Goal: Task Accomplishment & Management: Use online tool/utility

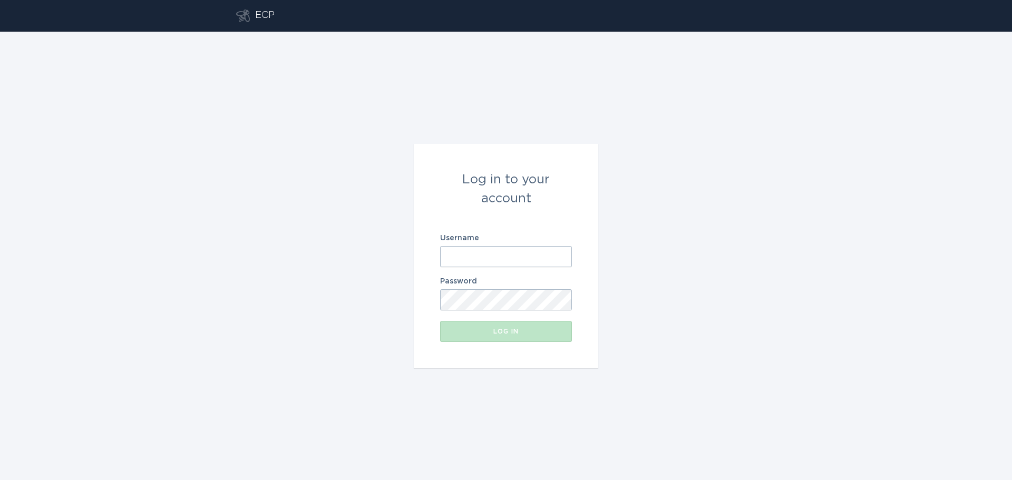
type input "[PERSON_NAME][EMAIL_ADDRESS][DOMAIN_NAME]"
click at [520, 329] on div "Log in" at bounding box center [505, 331] width 121 height 6
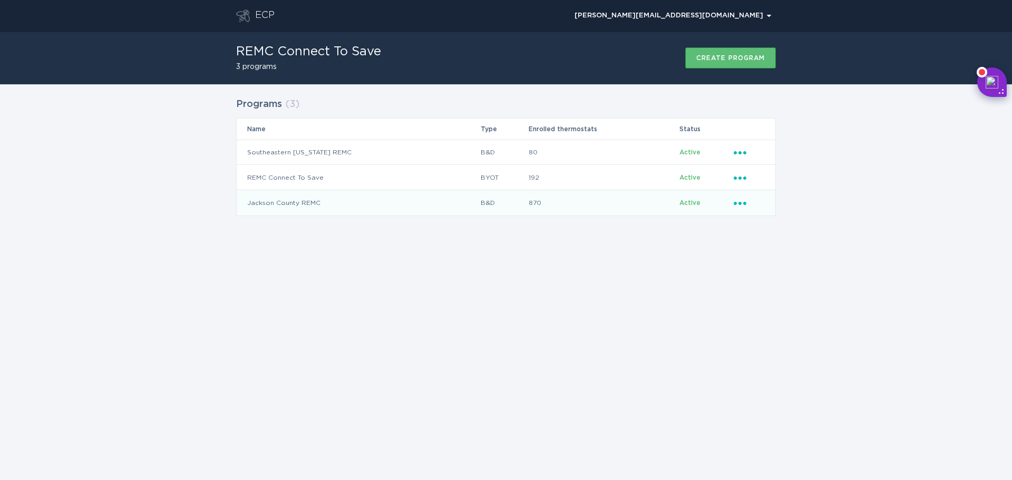
click at [323, 205] on td "Jackson County REMC" at bounding box center [359, 202] width 244 height 25
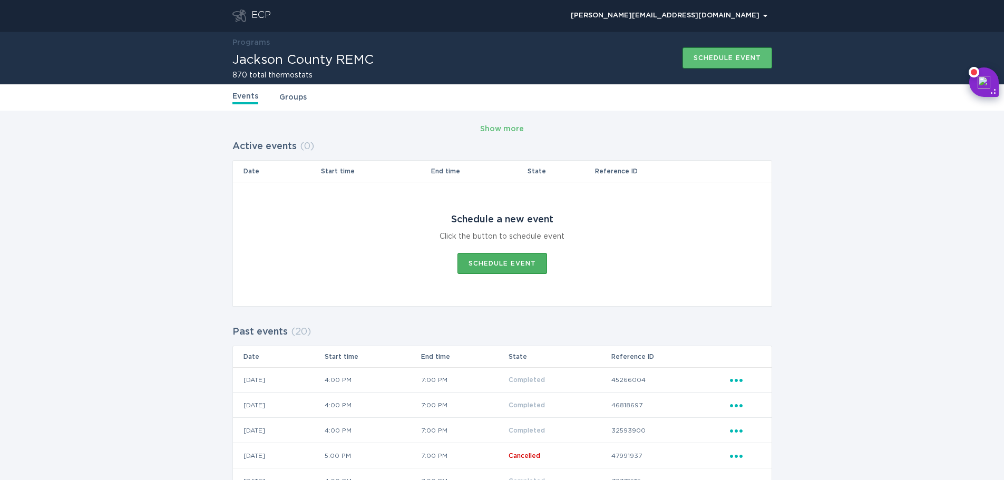
click at [499, 260] on div "Schedule event" at bounding box center [502, 263] width 67 height 6
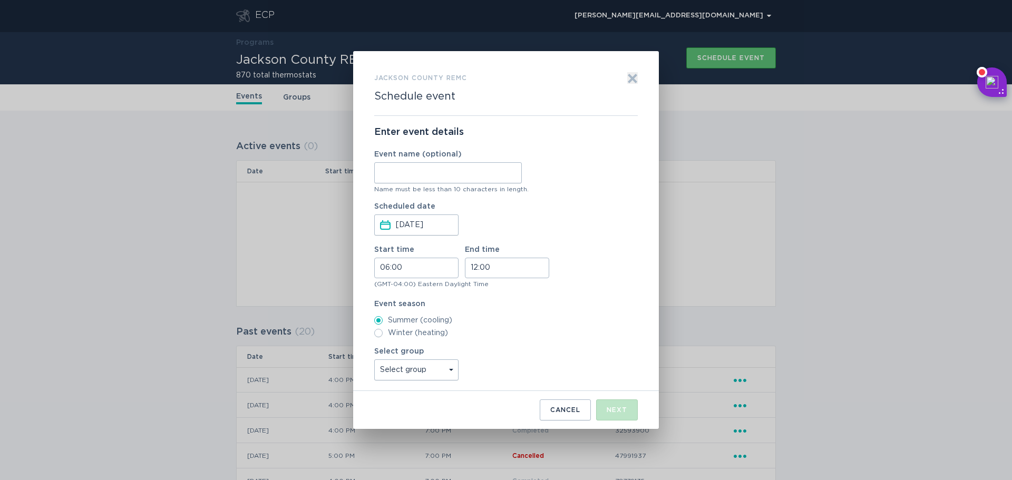
click at [419, 172] on input "Event name (optional)" at bounding box center [448, 172] width 148 height 21
type input "8/15"
click at [400, 275] on input "06:00" at bounding box center [416, 268] width 84 height 21
click at [388, 328] on li "16" at bounding box center [389, 324] width 29 height 13
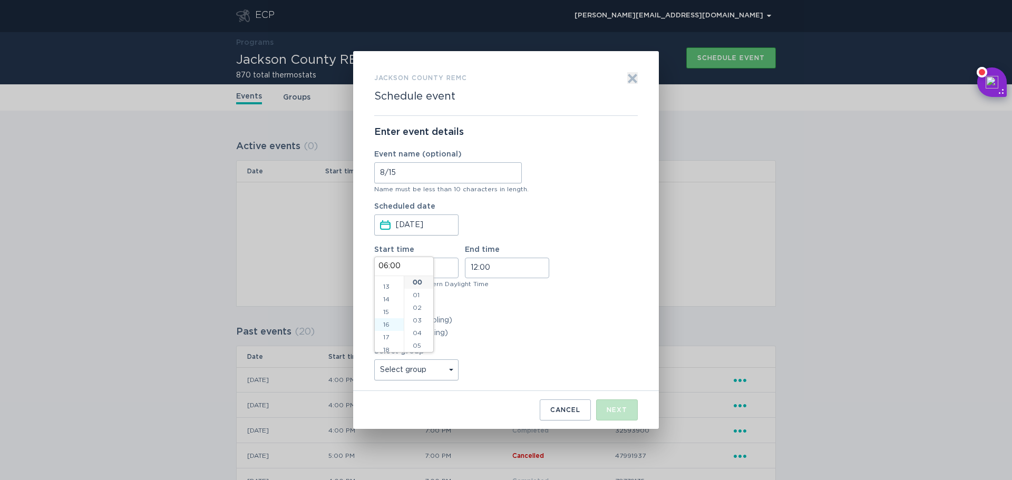
type input "16:00"
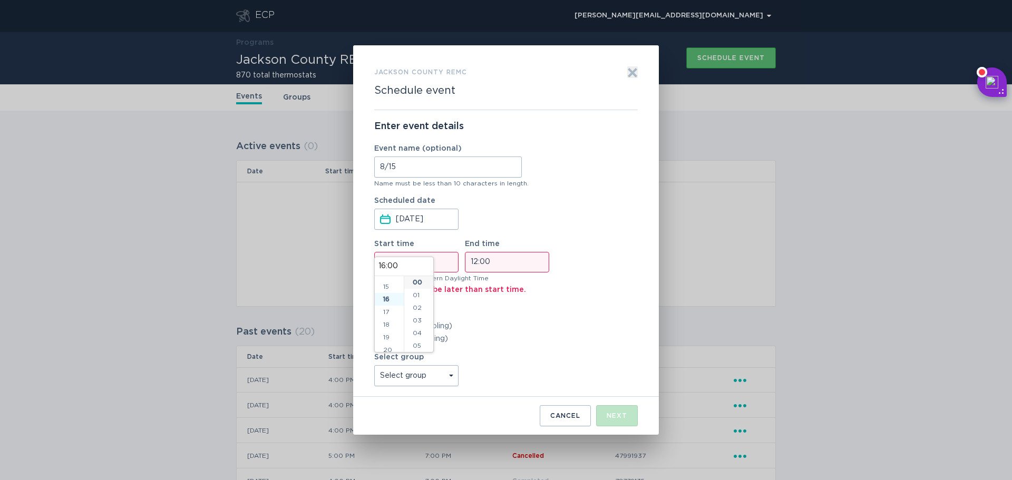
scroll to position [202, 0]
click at [482, 261] on input "12:00" at bounding box center [507, 262] width 84 height 21
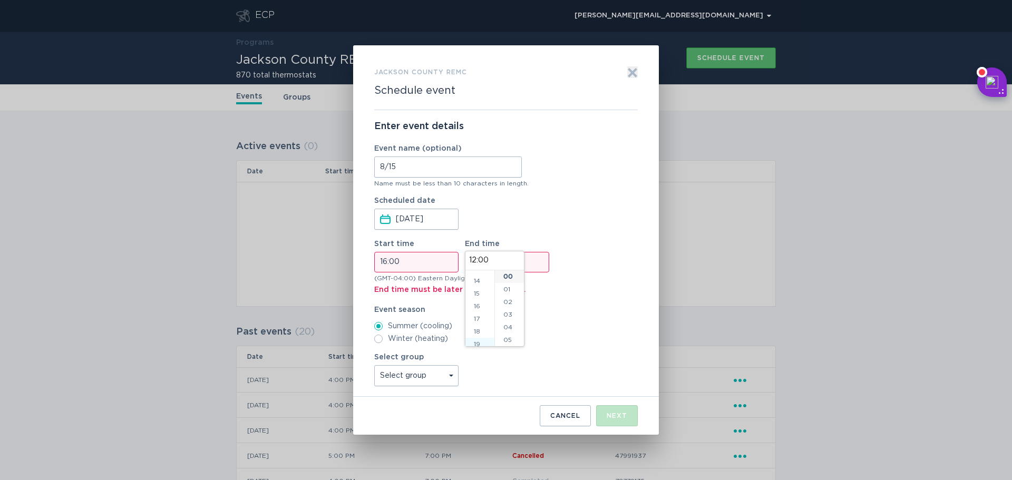
click at [478, 342] on li "19" at bounding box center [479, 344] width 29 height 13
type input "19:00"
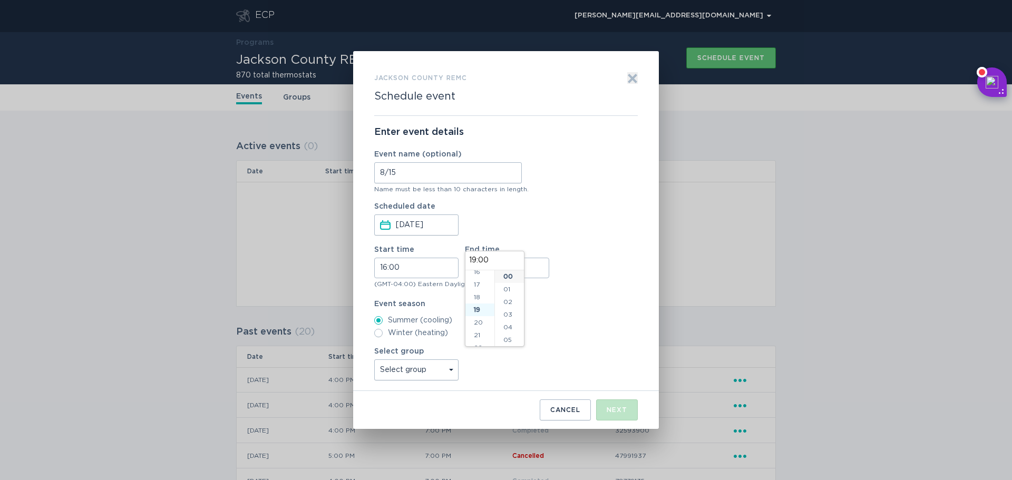
scroll to position [228, 0]
click at [580, 358] on div "Select group Select group All thermostats JCREMC Test Group" at bounding box center [506, 364] width 264 height 33
click at [427, 376] on select "Select group All thermostats JCREMC Test Group" at bounding box center [416, 369] width 84 height 21
select select "c46e71a6cbad42a88593c7e3375f96b0"
click at [374, 359] on select "Select group All thermostats JCREMC Test Group" at bounding box center [416, 369] width 84 height 21
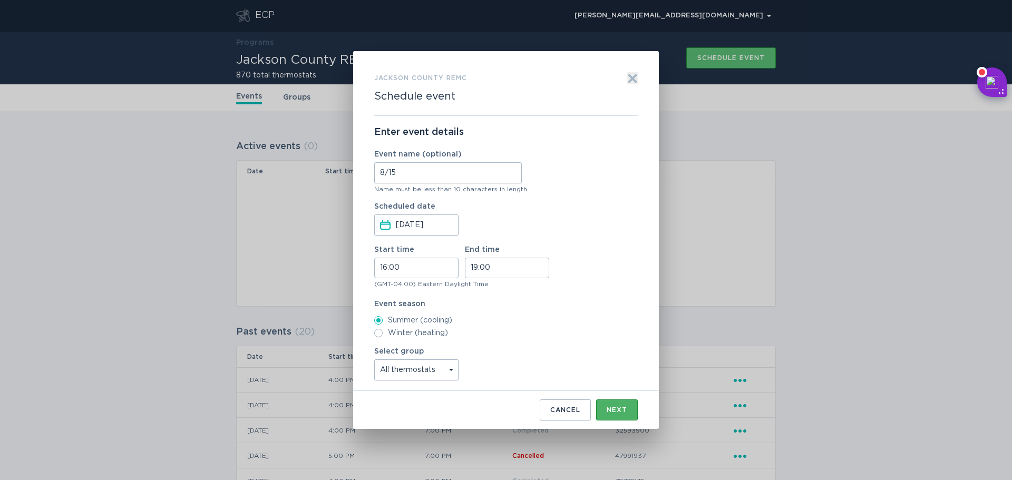
click at [620, 408] on div "Next" at bounding box center [617, 410] width 21 height 6
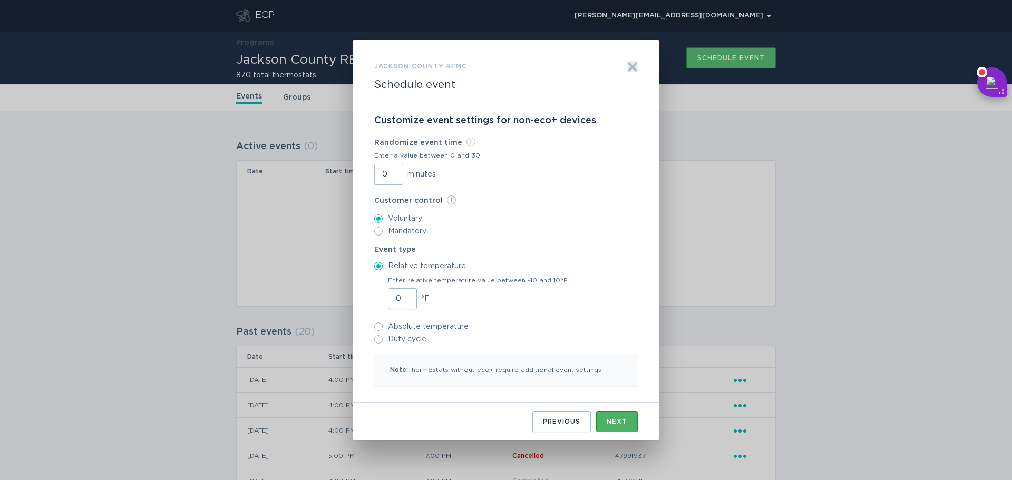
click at [619, 421] on div "Next" at bounding box center [617, 422] width 21 height 6
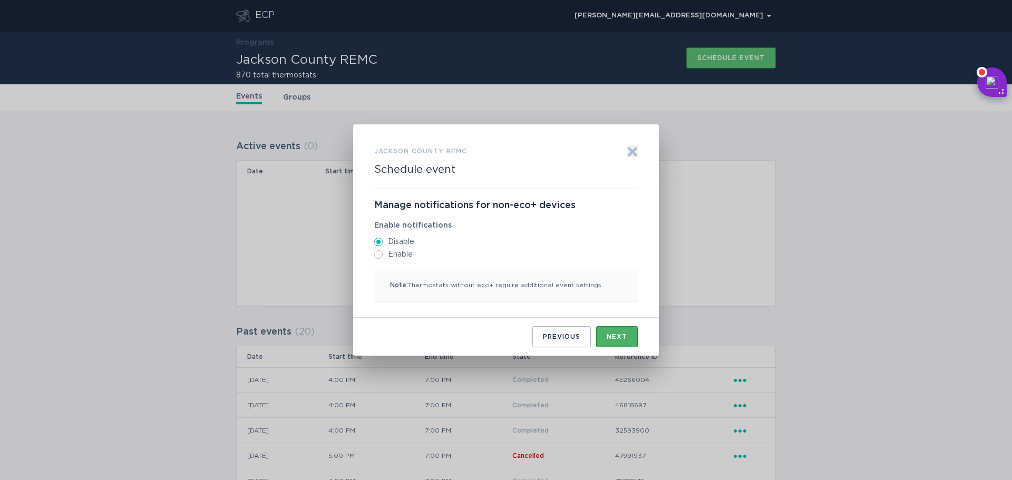
click at [623, 334] on div "Next" at bounding box center [617, 337] width 21 height 6
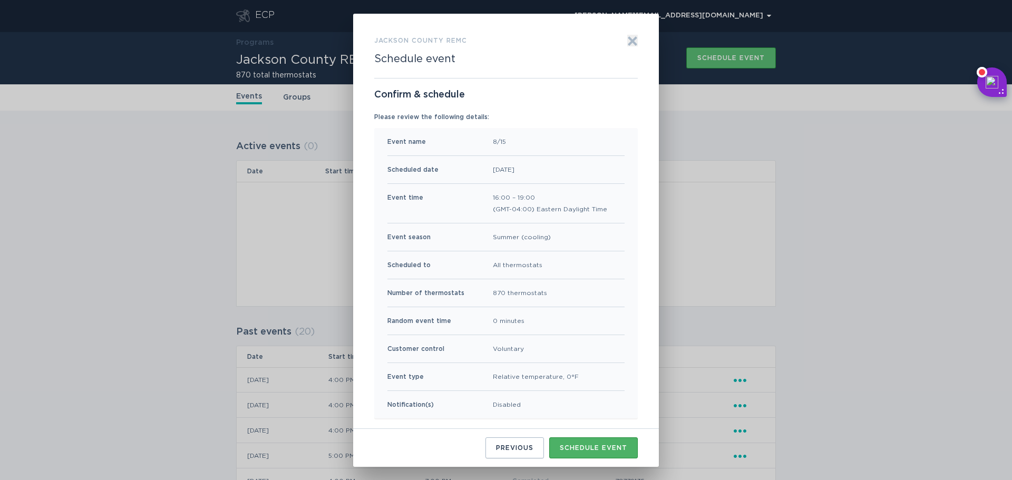
click at [590, 439] on button "Schedule event" at bounding box center [593, 447] width 89 height 21
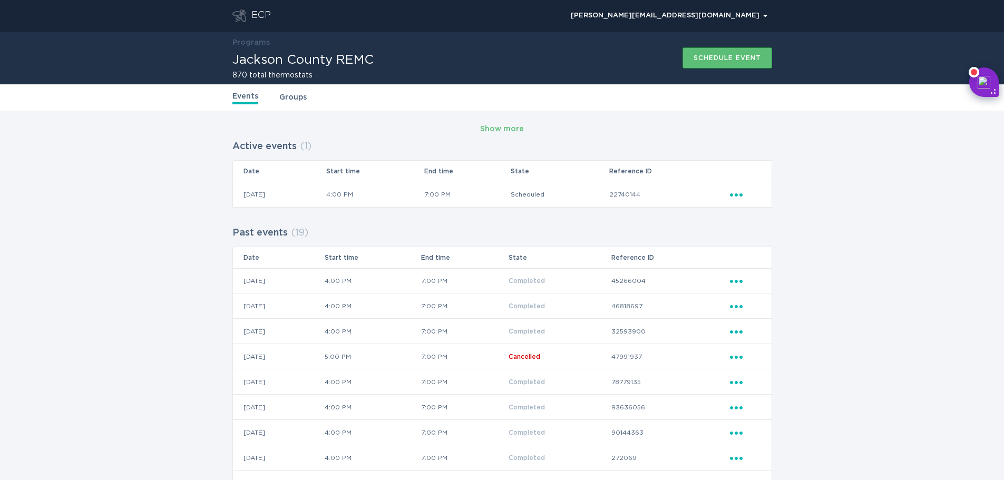
click at [731, 194] on icon "Popover menu" at bounding box center [736, 194] width 13 height 3
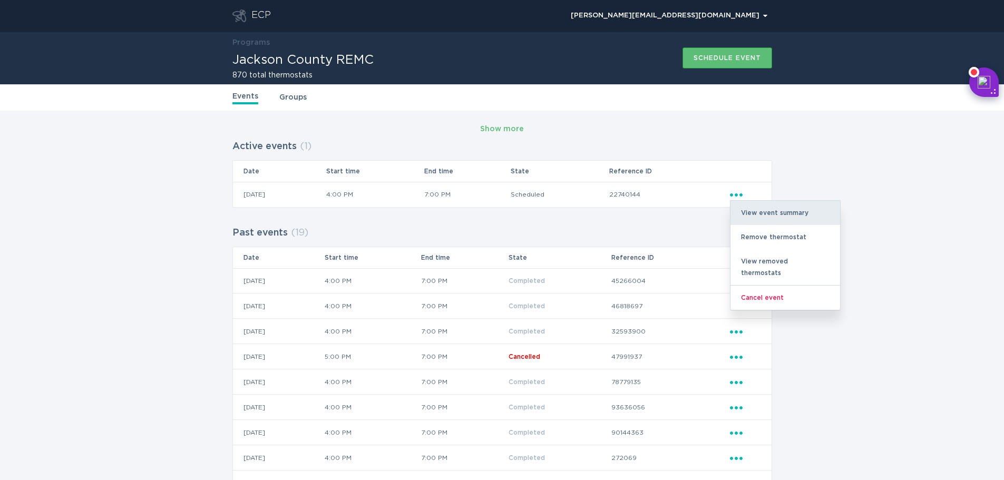
click at [740, 208] on div "View event summary" at bounding box center [786, 213] width 110 height 24
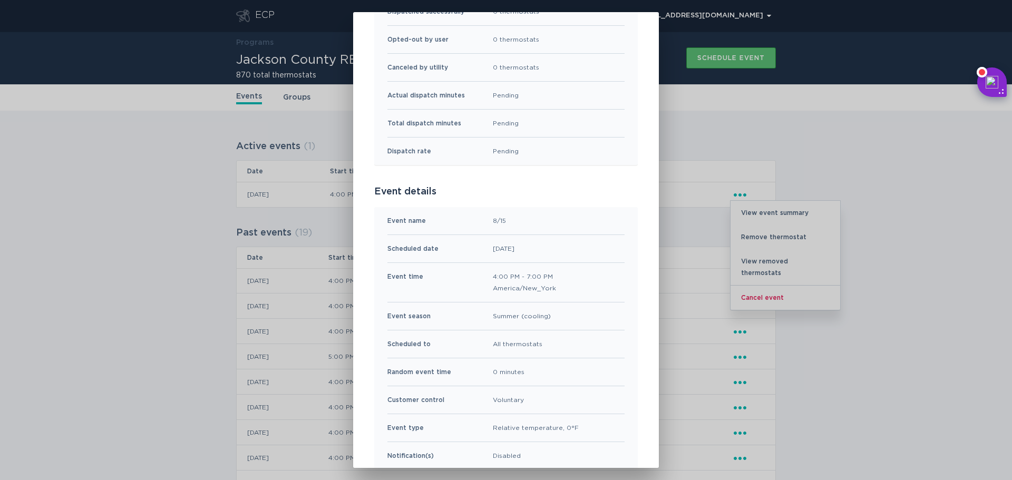
scroll to position [188, 0]
